Goal: Information Seeking & Learning: Learn about a topic

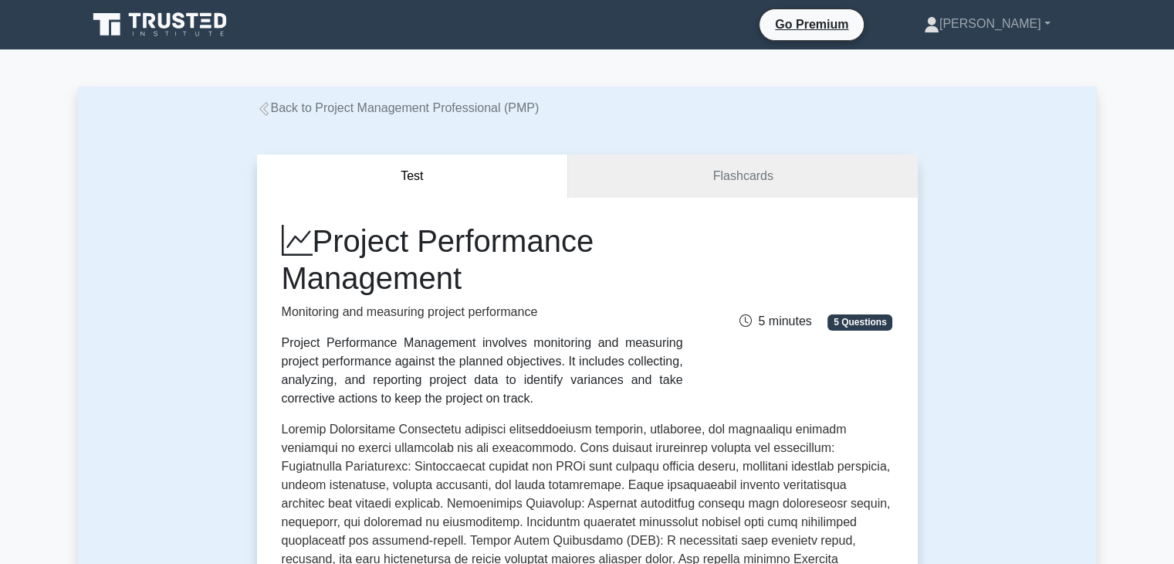
click at [473, 104] on link "Back to Project Management Professional (PMP)" at bounding box center [398, 107] width 283 height 13
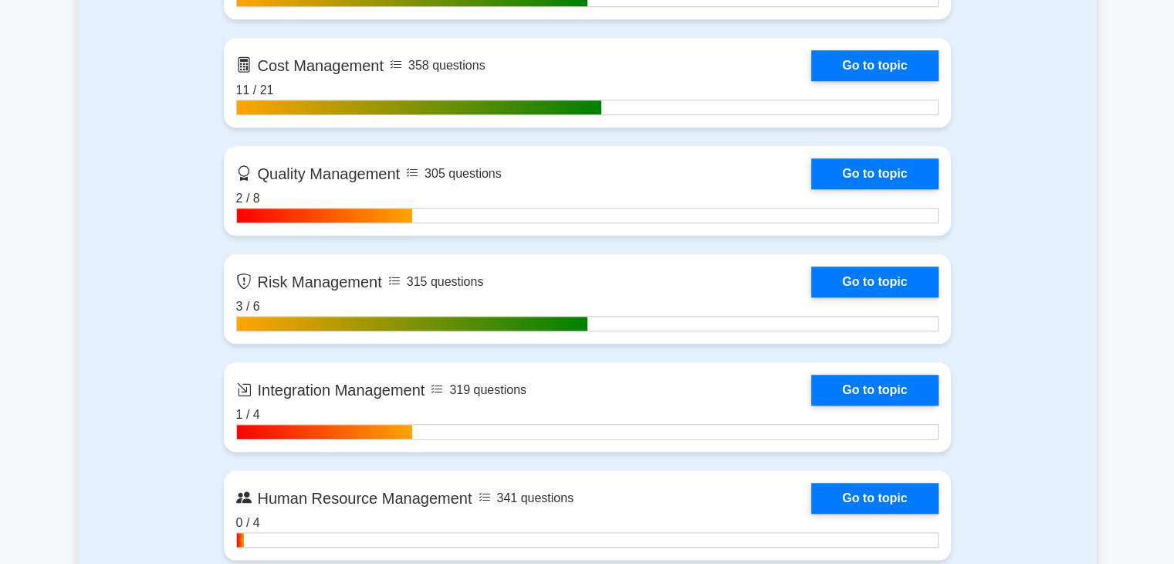
scroll to position [1331, 0]
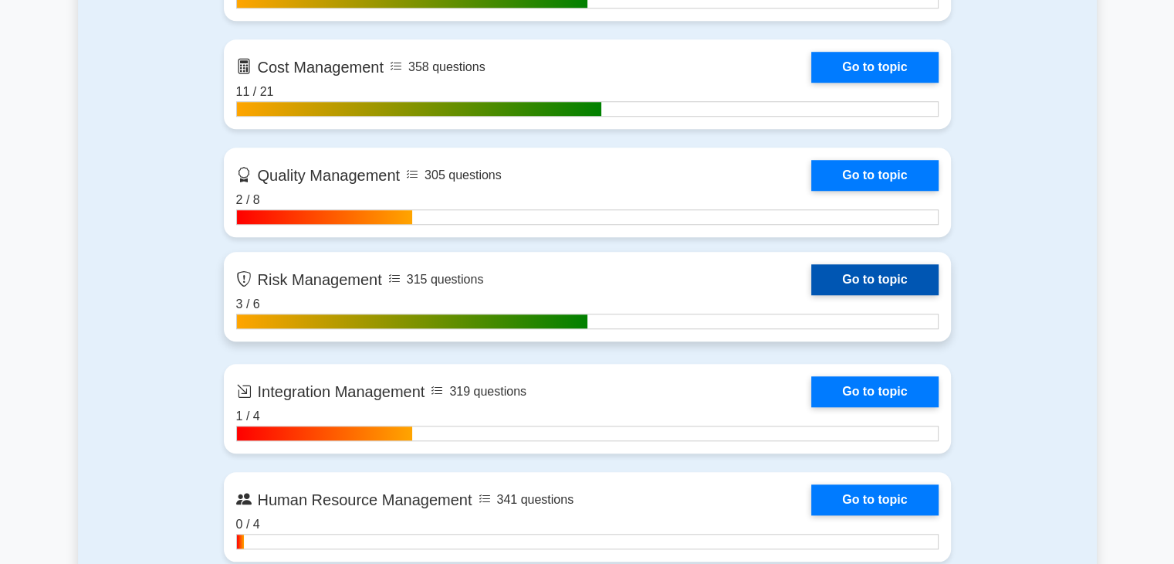
click at [812, 278] on link "Go to topic" at bounding box center [875, 279] width 127 height 31
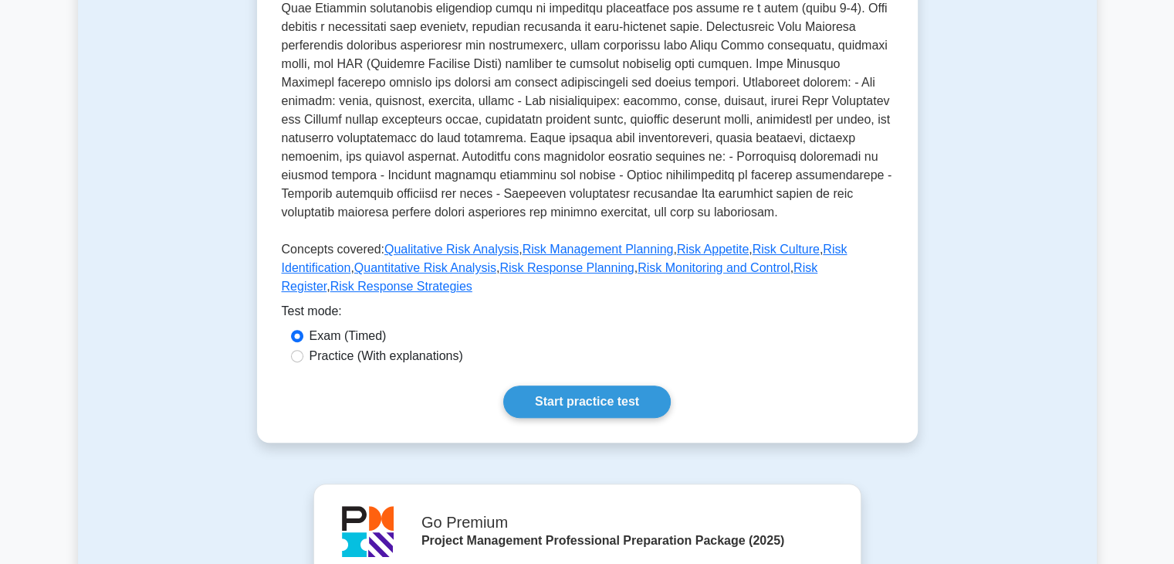
scroll to position [454, 0]
click at [456, 249] on link "Qualitative Risk Analysis" at bounding box center [452, 248] width 134 height 13
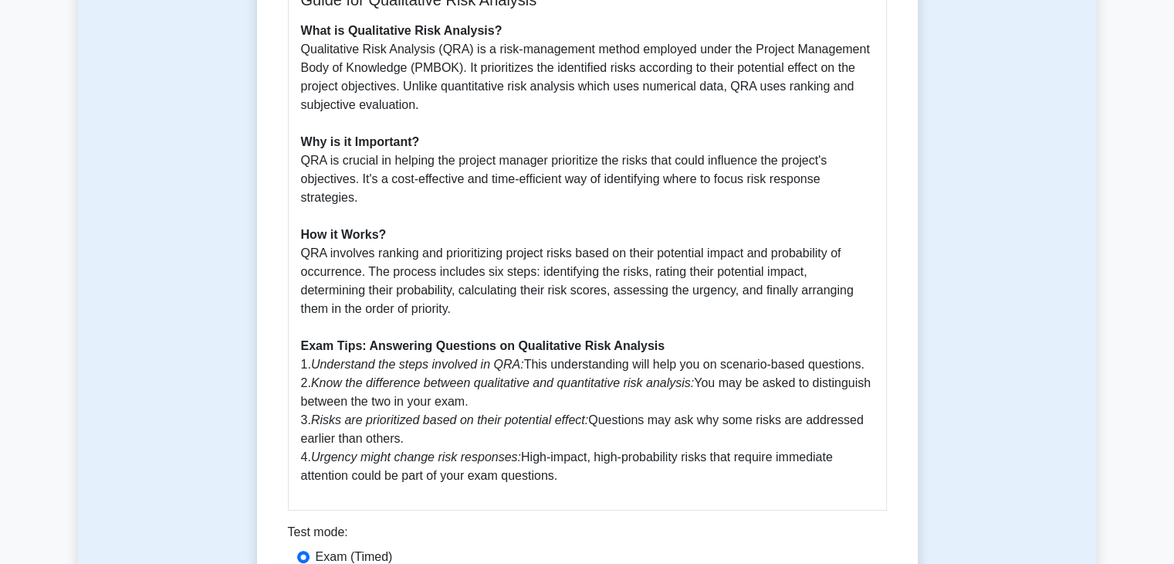
scroll to position [452, 0]
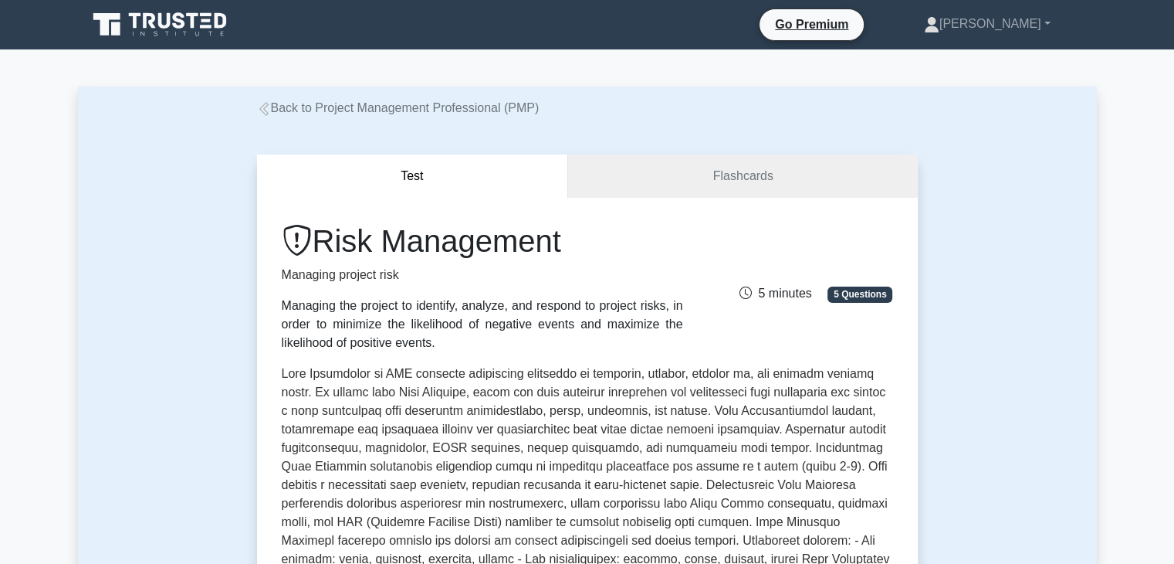
click at [382, 106] on link "Back to Project Management Professional (PMP)" at bounding box center [398, 107] width 283 height 13
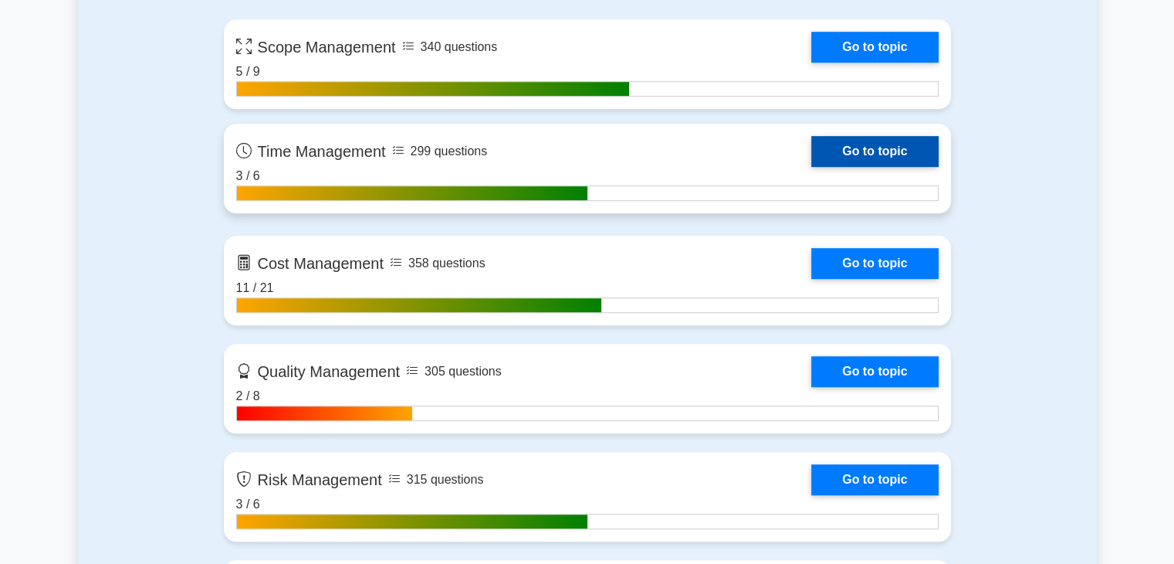
scroll to position [1136, 0]
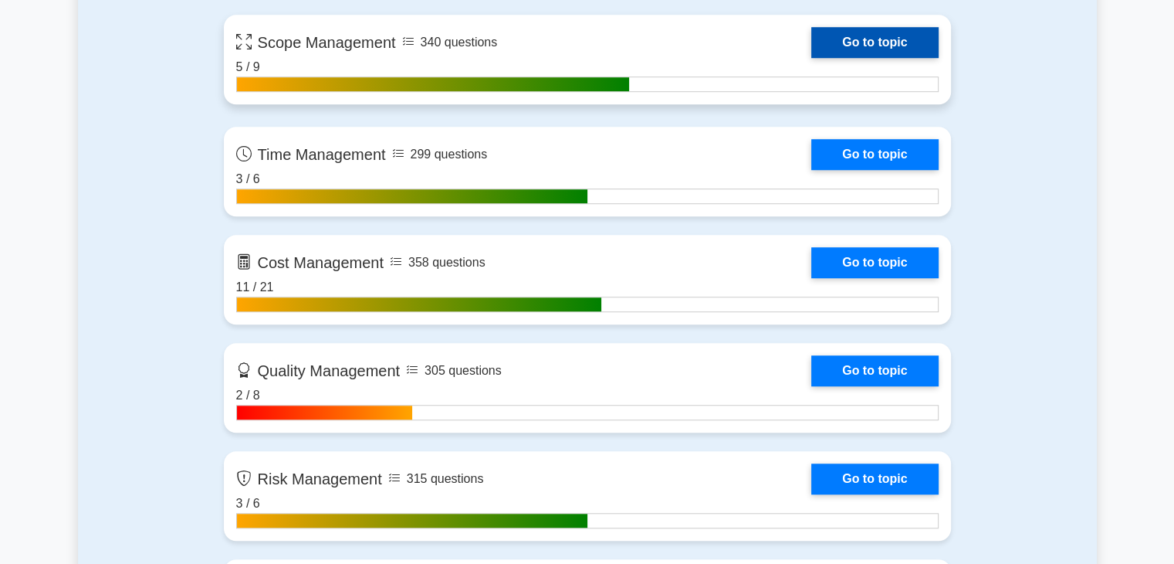
click at [812, 43] on link "Go to topic" at bounding box center [875, 42] width 127 height 31
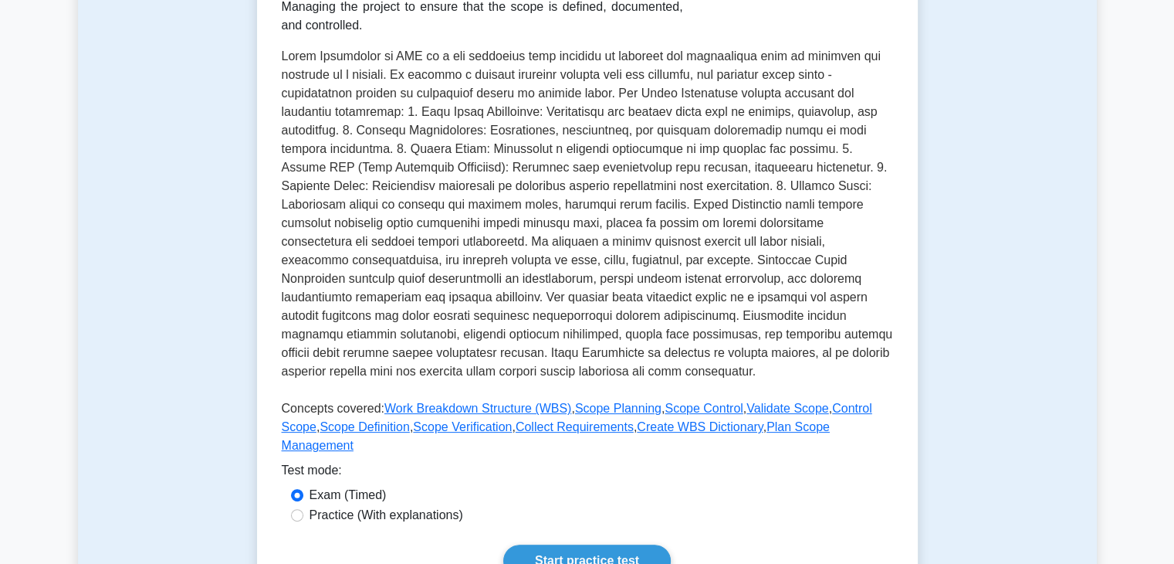
scroll to position [297, 0]
